Goal: Task Accomplishment & Management: Use online tool/utility

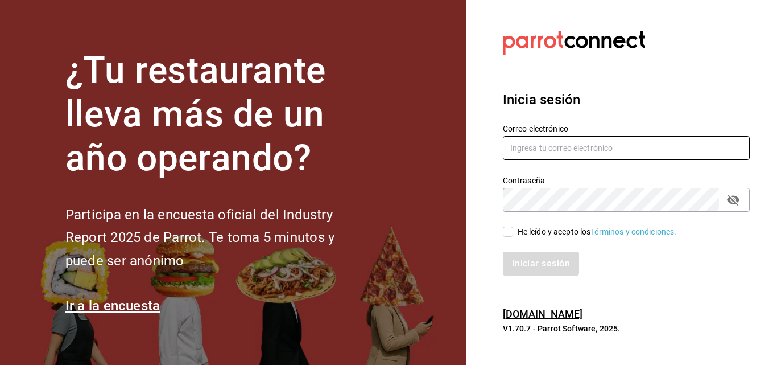
click at [563, 139] on input "text" at bounding box center [626, 148] width 247 height 24
type input "[EMAIL_ADDRESS][DOMAIN_NAME]"
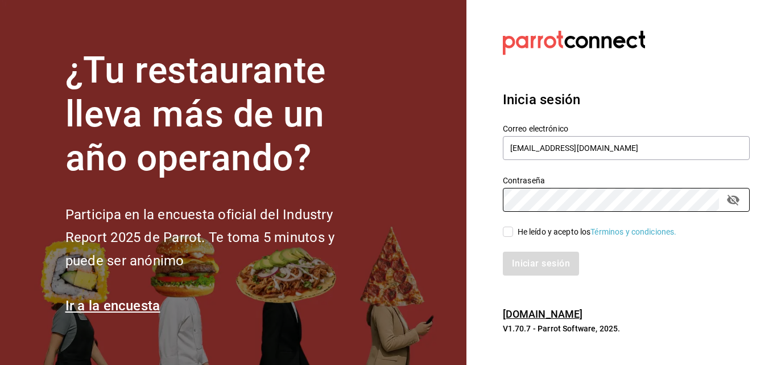
click at [524, 224] on div "He leído y acepto los Términos y condiciones." at bounding box center [619, 225] width 261 height 26
click at [529, 226] on div "He leído y acepto los Términos y condiciones." at bounding box center [597, 232] width 159 height 12
click at [513, 226] on input "He leído y acepto los Términos y condiciones." at bounding box center [508, 231] width 10 height 10
checkbox input "true"
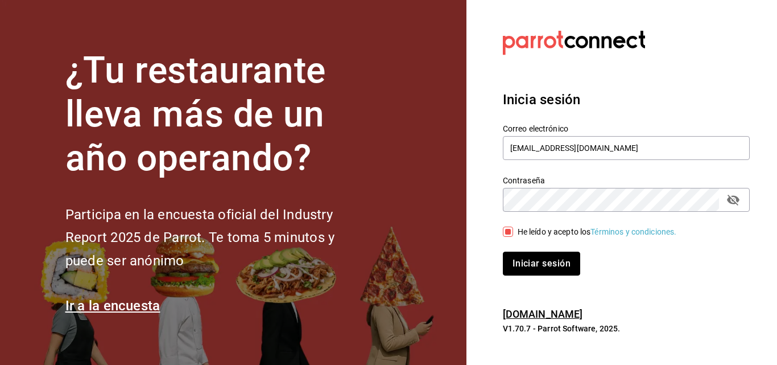
click at [531, 261] on button "Iniciar sesión" at bounding box center [541, 264] width 77 height 24
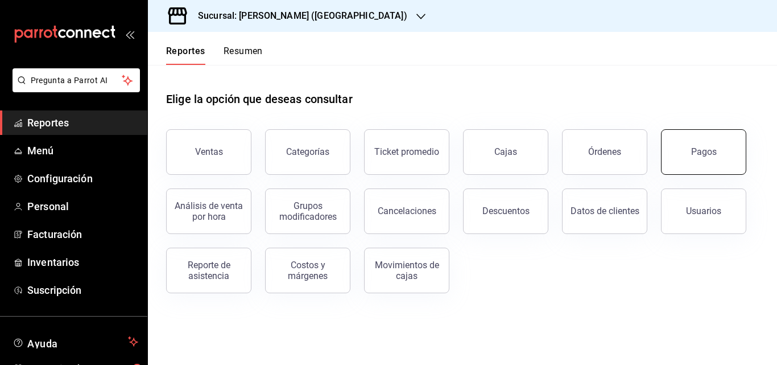
click at [685, 147] on button "Pagos" at bounding box center [703, 152] width 85 height 46
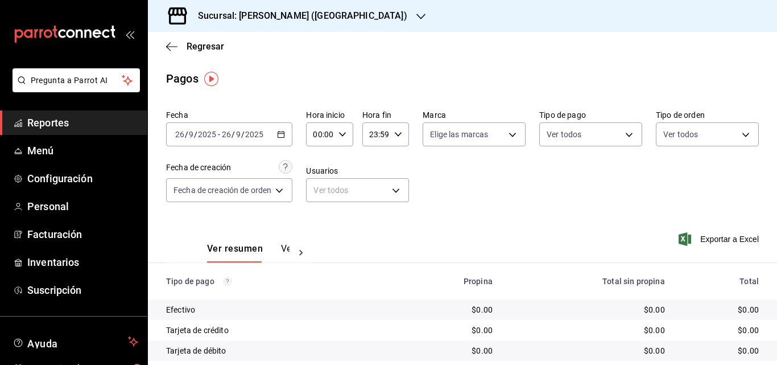
click at [283, 135] on icon "button" at bounding box center [281, 134] width 8 height 8
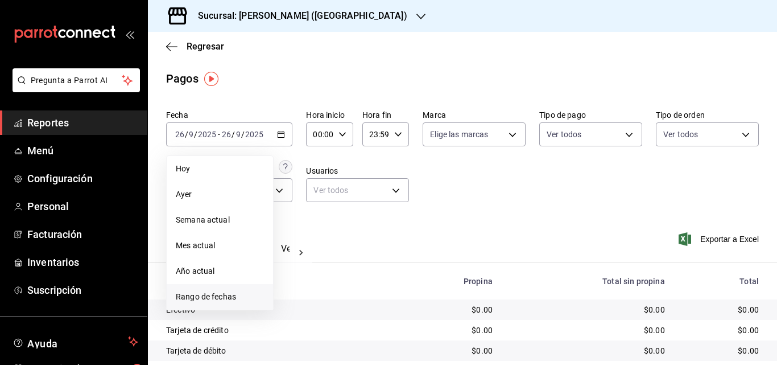
click at [201, 289] on li "Rango de fechas" at bounding box center [220, 297] width 106 height 26
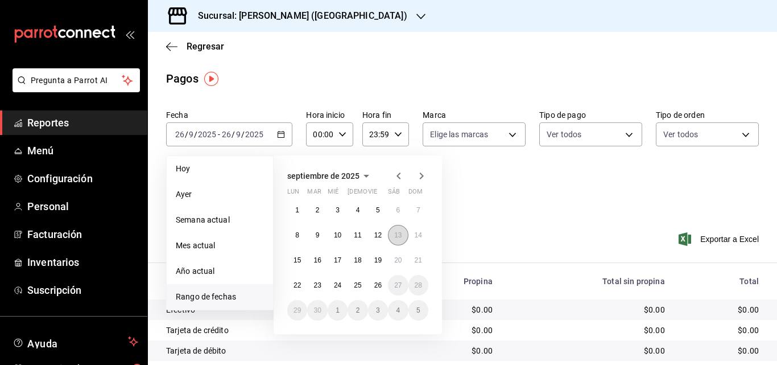
click at [397, 234] on abbr "13" at bounding box center [397, 235] width 7 height 8
click at [398, 234] on abbr "13" at bounding box center [397, 235] width 7 height 8
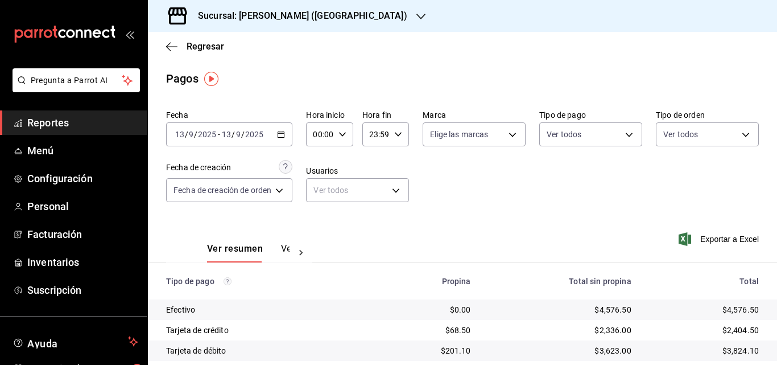
click at [292, 252] on div at bounding box center [301, 252] width 23 height 19
click at [271, 248] on button "Ver pagos" at bounding box center [268, 252] width 43 height 19
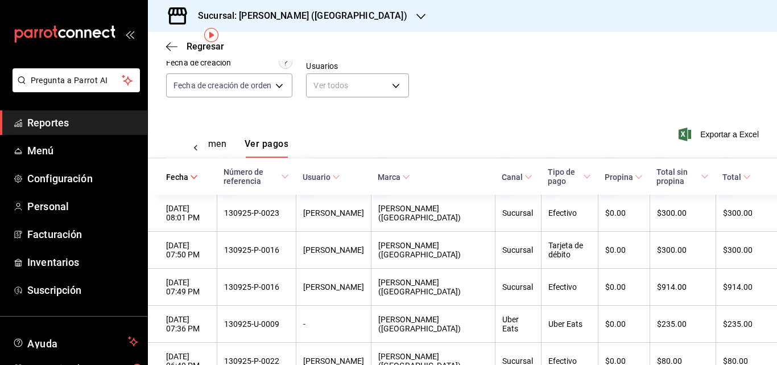
scroll to position [114, 0]
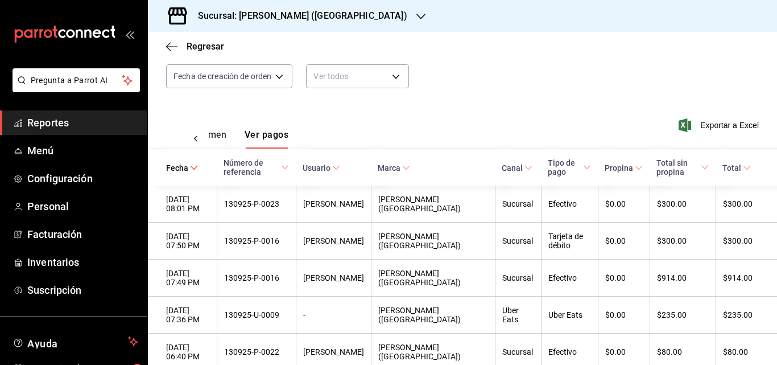
click at [548, 176] on span "Tipo de pago" at bounding box center [569, 167] width 43 height 18
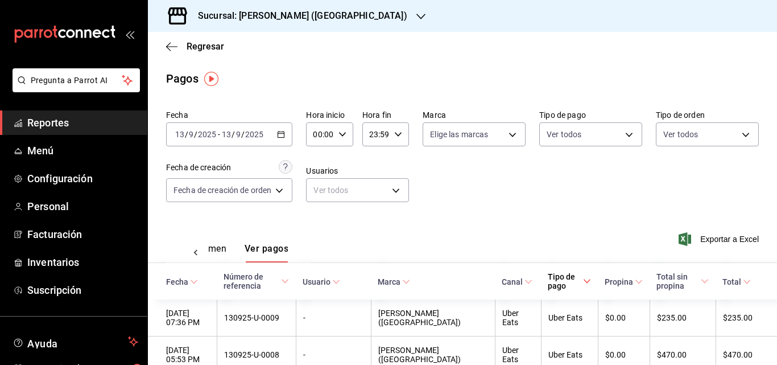
click at [287, 134] on div "2025-09-13 13 / 9 / 2025 - 2025-09-13 13 / 9 / 2025" at bounding box center [229, 134] width 126 height 24
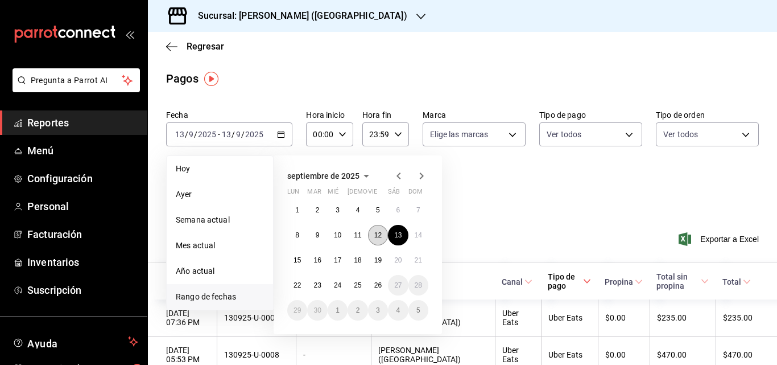
click at [378, 236] on abbr "12" at bounding box center [377, 235] width 7 height 8
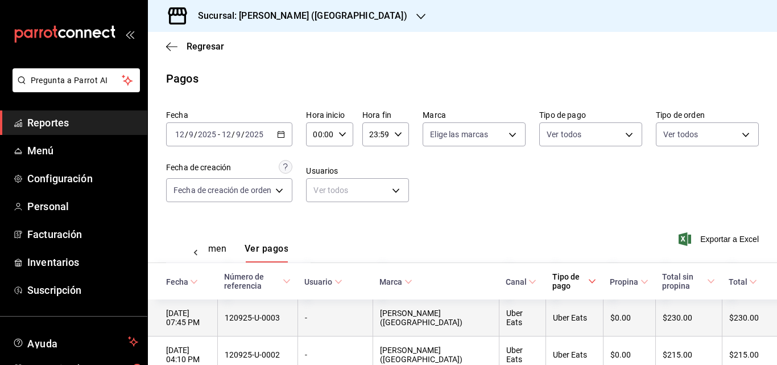
scroll to position [114, 0]
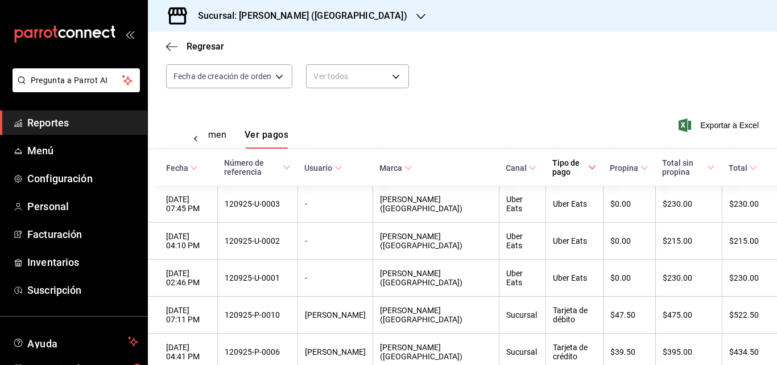
click at [553, 172] on span "Tipo de pago" at bounding box center [575, 167] width 44 height 18
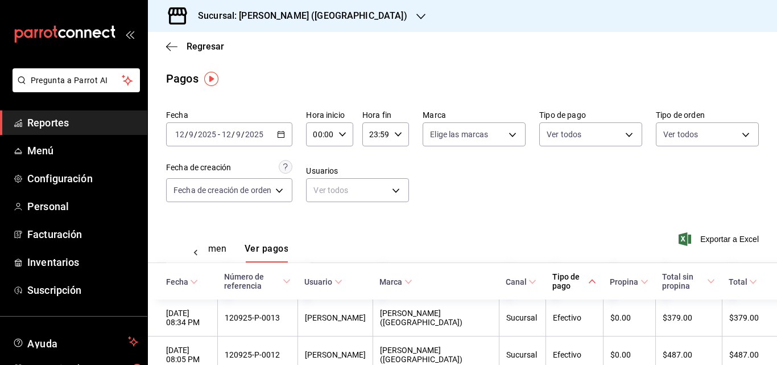
click at [282, 133] on icon "button" at bounding box center [281, 134] width 8 height 8
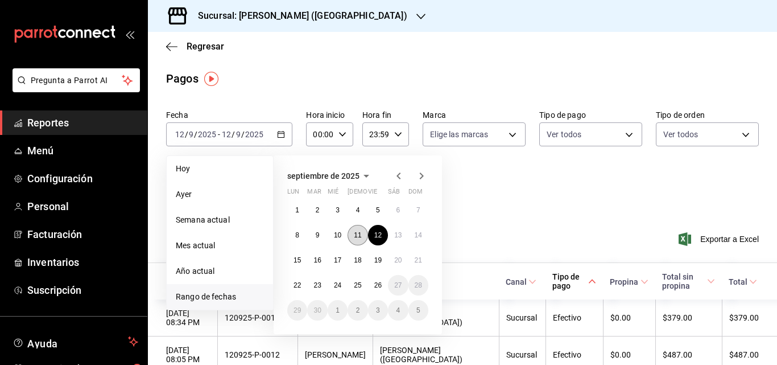
click at [365, 234] on button "11" at bounding box center [358, 235] width 20 height 20
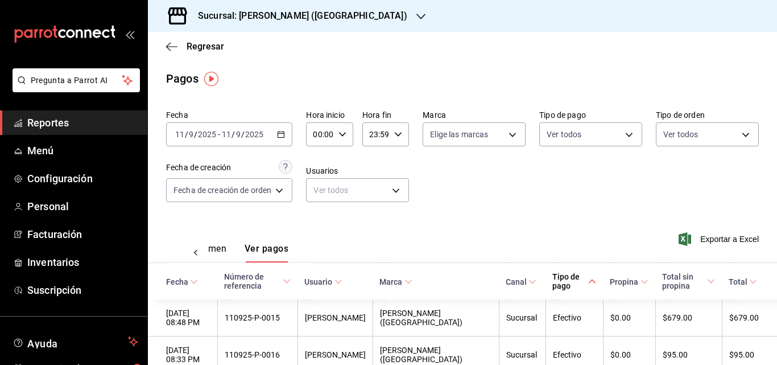
click at [281, 133] on icon "button" at bounding box center [281, 134] width 8 height 8
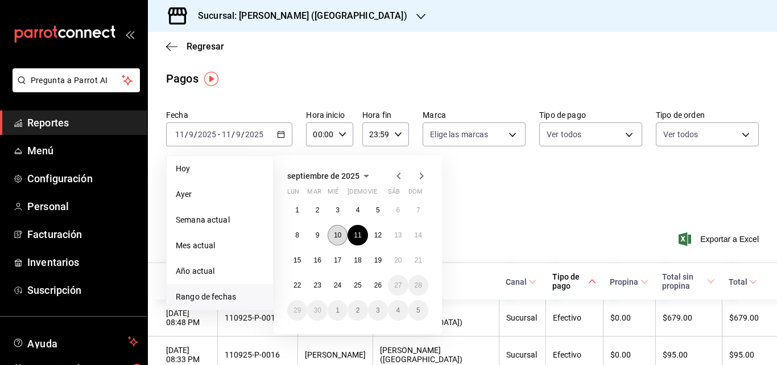
click at [340, 236] on abbr "10" at bounding box center [337, 235] width 7 height 8
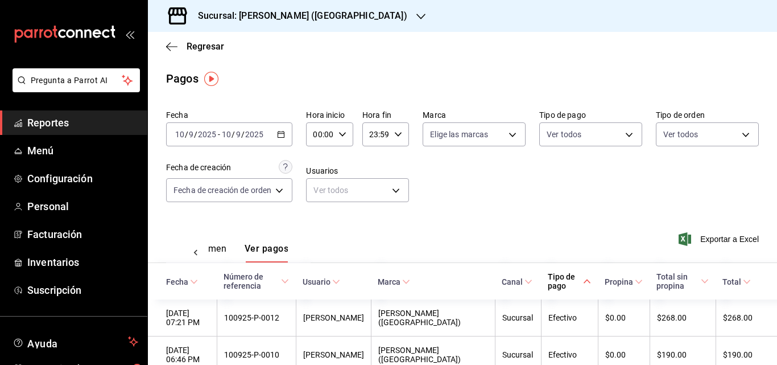
click at [286, 140] on div "2025-09-10 10 / 9 / 2025 - 2025-09-10 10 / 9 / 2025" at bounding box center [229, 134] width 126 height 24
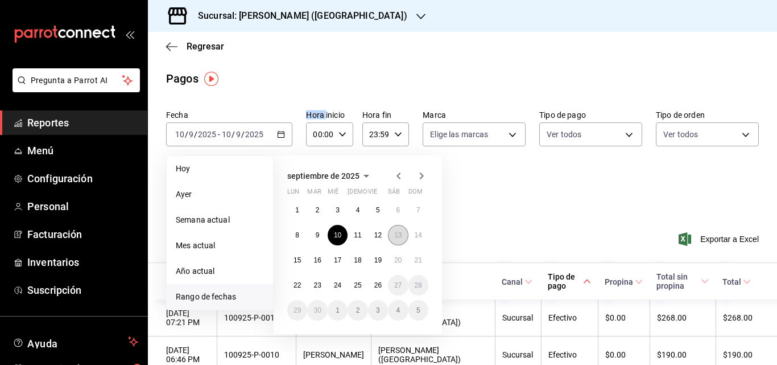
click at [401, 237] on abbr "13" at bounding box center [397, 235] width 7 height 8
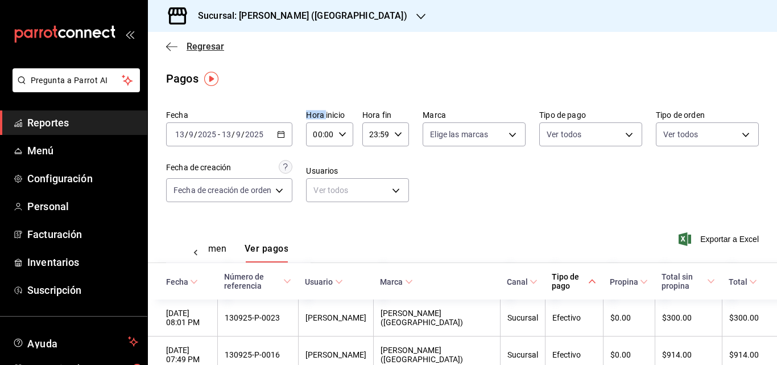
click at [209, 48] on span "Regresar" at bounding box center [206, 46] width 38 height 11
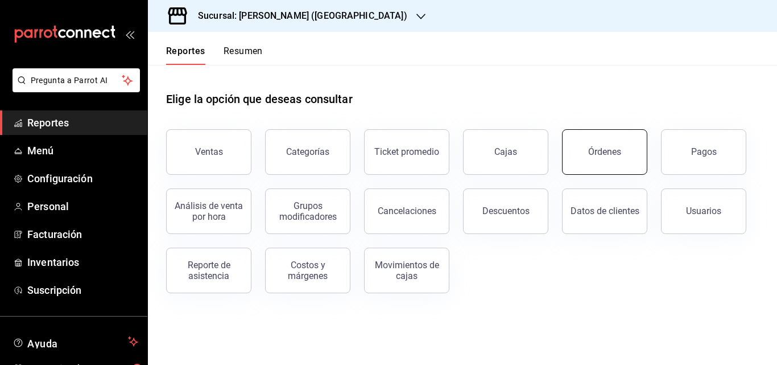
click at [605, 149] on div "Órdenes" at bounding box center [604, 151] width 33 height 11
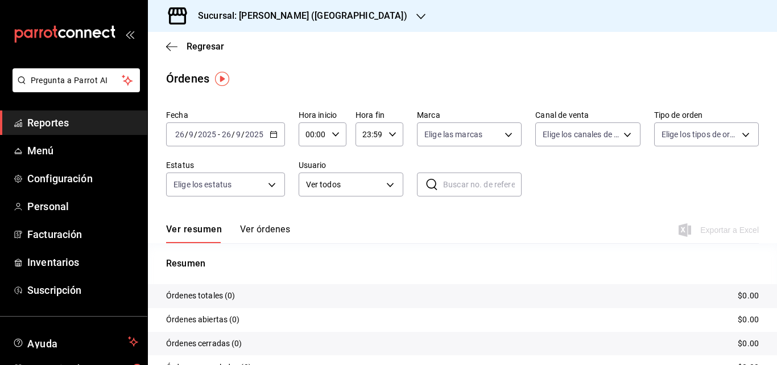
click at [273, 136] on icon "button" at bounding box center [274, 134] width 8 height 8
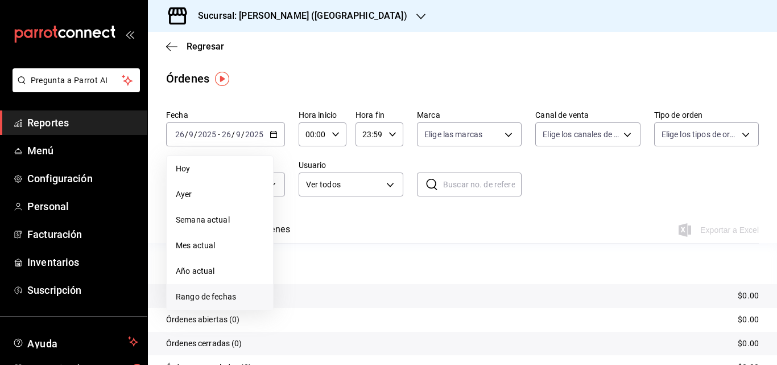
click at [209, 301] on span "Rango de fechas" at bounding box center [220, 297] width 88 height 12
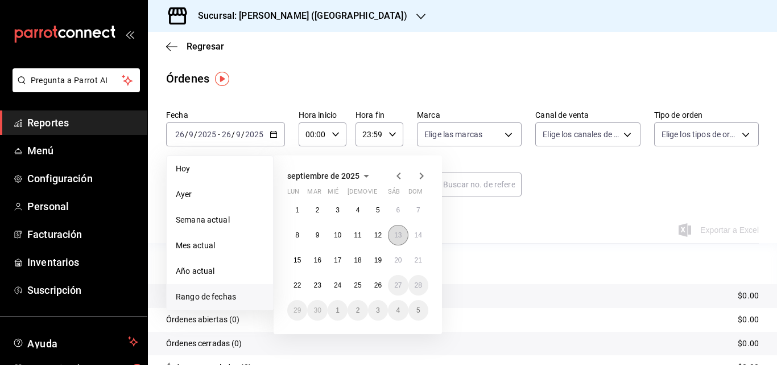
click at [390, 236] on button "13" at bounding box center [398, 235] width 20 height 20
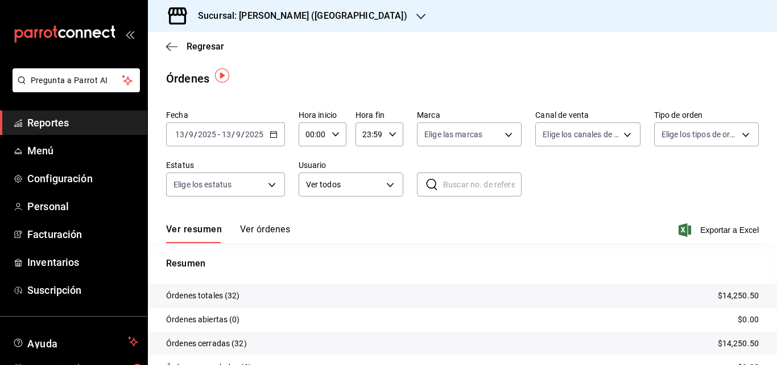
scroll to position [57, 0]
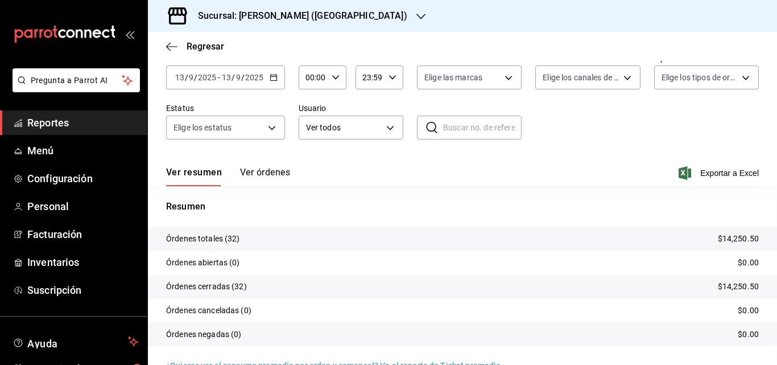
click at [272, 169] on button "Ver órdenes" at bounding box center [265, 176] width 50 height 19
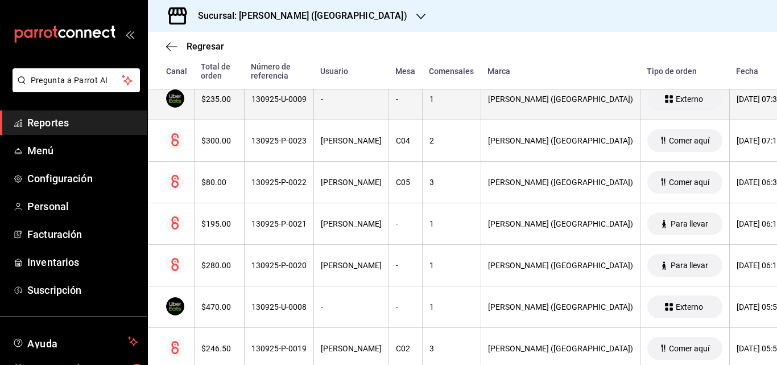
scroll to position [228, 0]
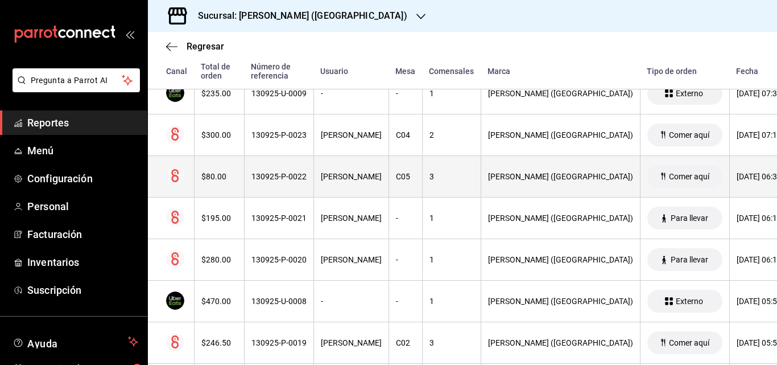
click at [285, 178] on div "130925-P-0022" at bounding box center [279, 176] width 55 height 9
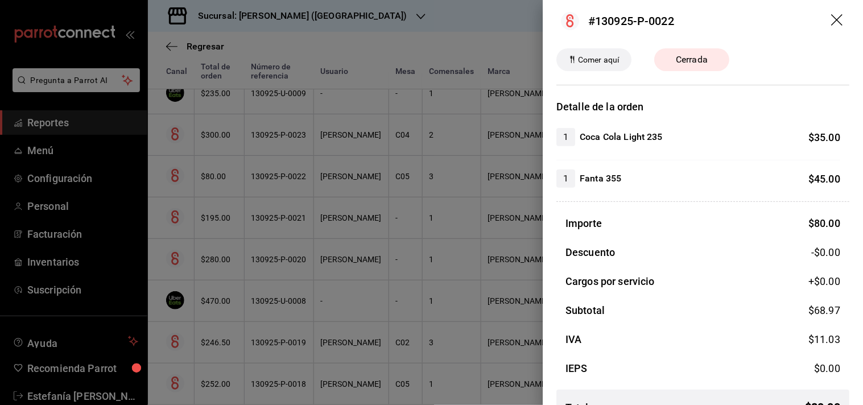
scroll to position [18, 0]
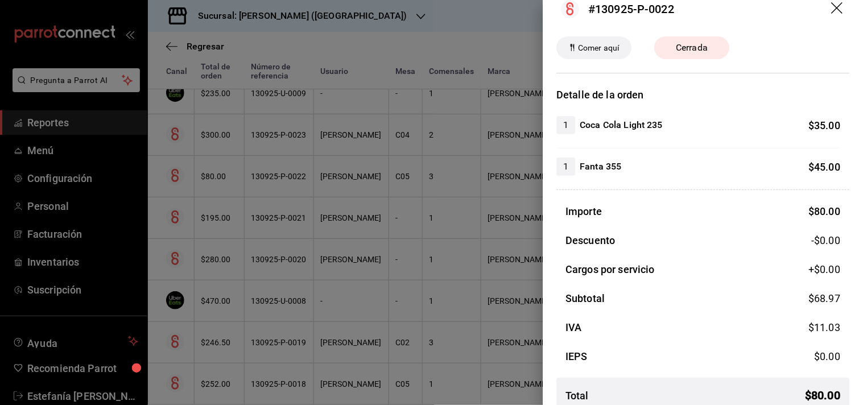
click at [777, 3] on icon "drag" at bounding box center [838, 9] width 14 height 14
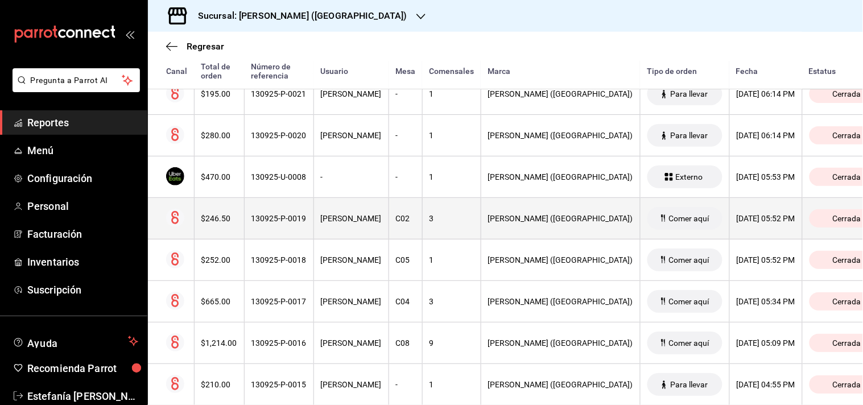
scroll to position [354, 0]
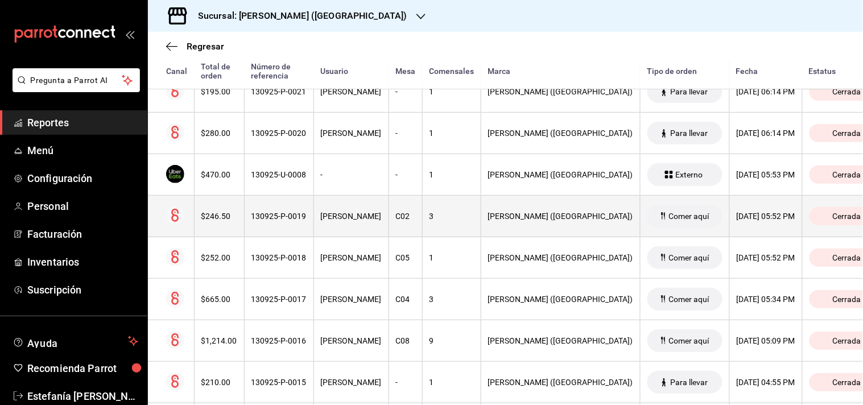
click at [331, 218] on div "Emiliano Lievano" at bounding box center [351, 216] width 61 height 9
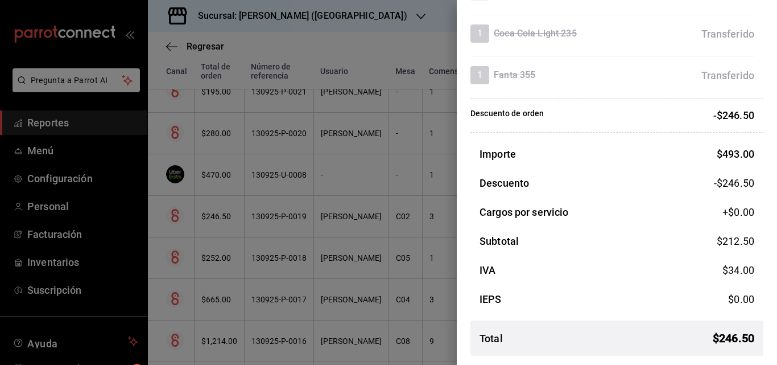
scroll to position [0, 0]
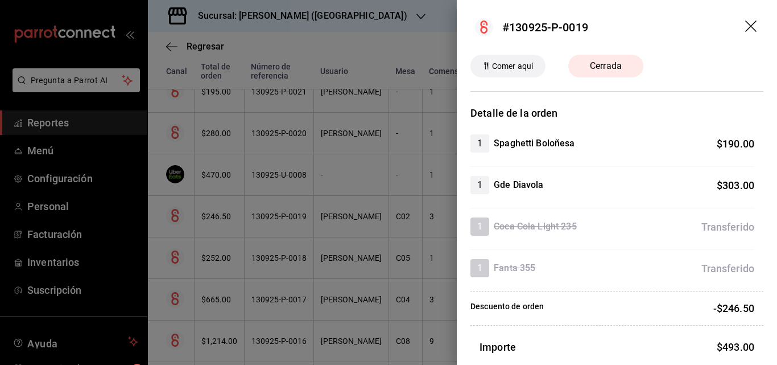
click at [746, 28] on icon "drag" at bounding box center [752, 27] width 14 height 14
